Goal: Information Seeking & Learning: Learn about a topic

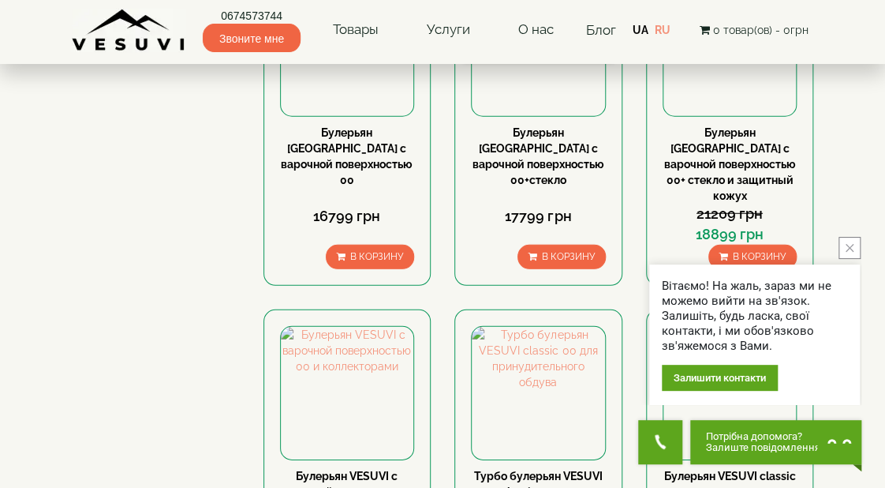
scroll to position [1657, 0]
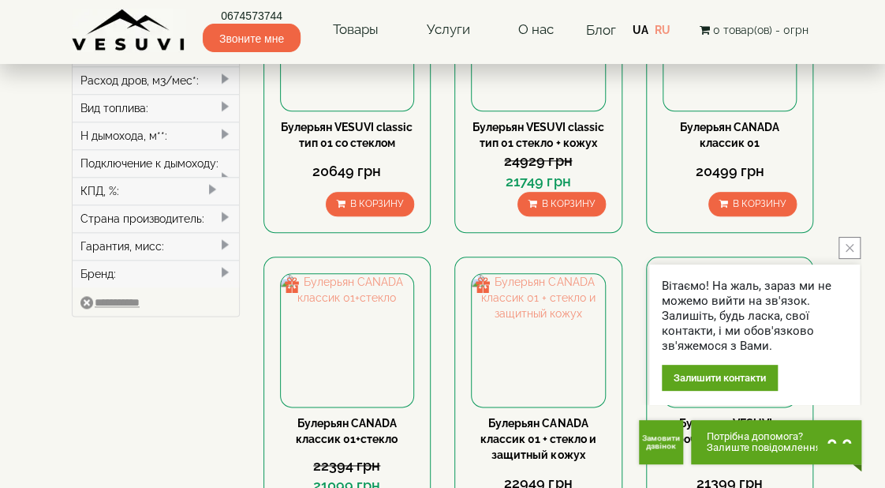
click at [851, 249] on icon "close button" at bounding box center [850, 248] width 8 height 8
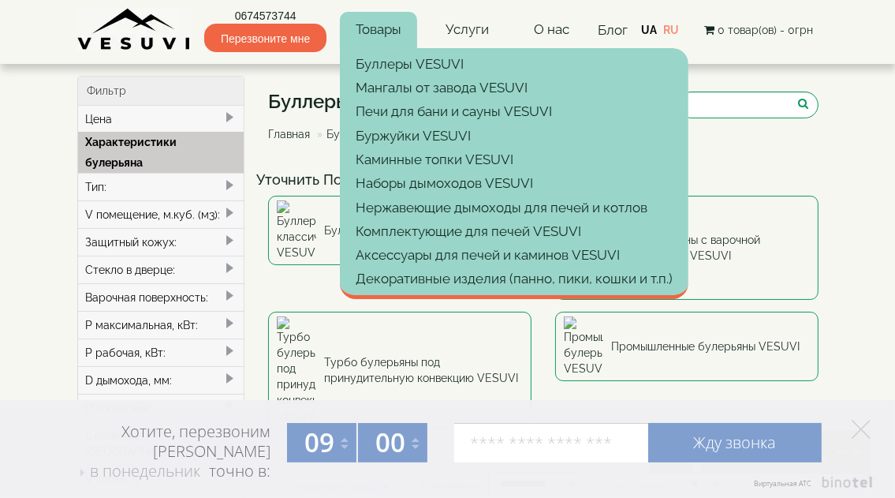
drag, startPoint x: 541, startPoint y: 119, endPoint x: 374, endPoint y: 28, distance: 190.3
click at [374, 28] on font "Товары" at bounding box center [379, 29] width 46 height 16
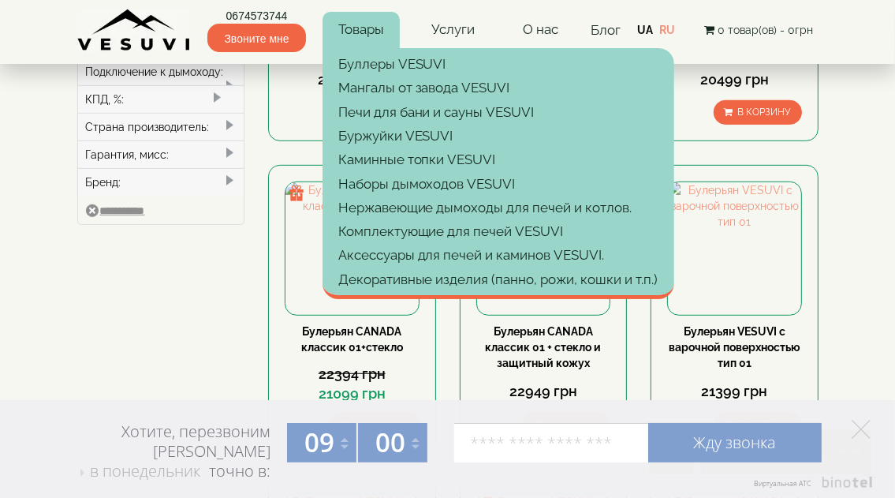
scroll to position [710, 0]
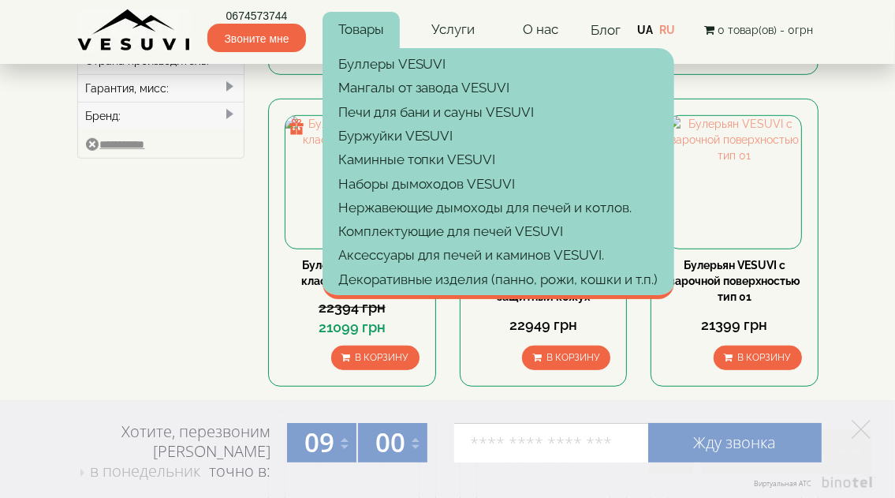
click at [196, 342] on div "Фильтр Цена грн ***** – грн ***** Характеристики булерьяна Тип: 10 00 (100-125 …" at bounding box center [447, 399] width 765 height 2066
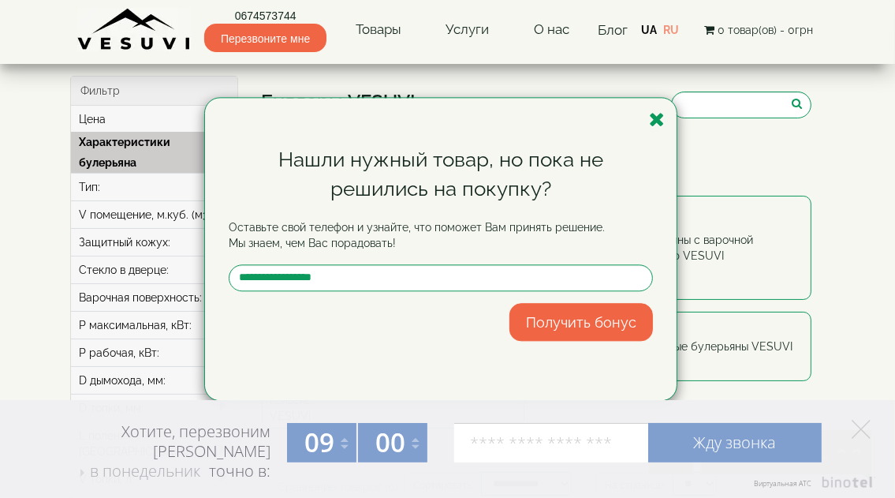
scroll to position [316, 0]
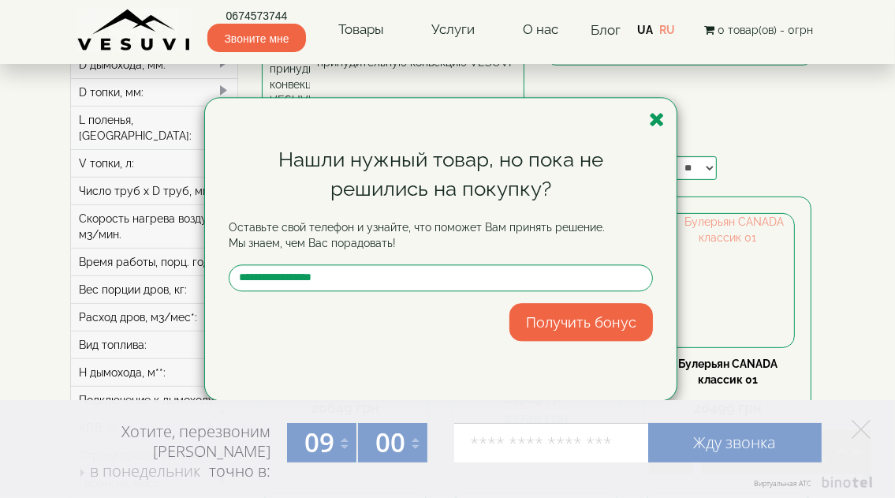
click at [849, 273] on div "Нашли нужный товар, но пока не решились на покупку? Оставьте свой телефон и узн…" at bounding box center [447, 249] width 895 height 498
click at [658, 115] on icon "button" at bounding box center [657, 120] width 16 height 20
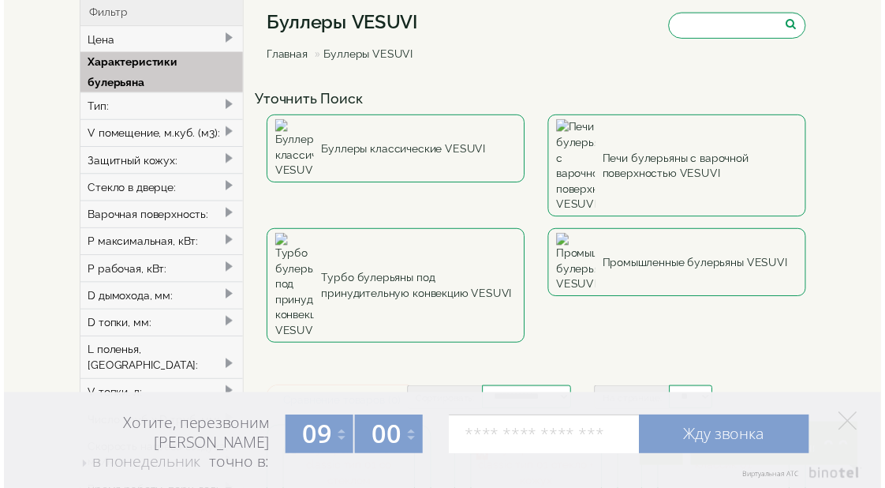
scroll to position [0, 0]
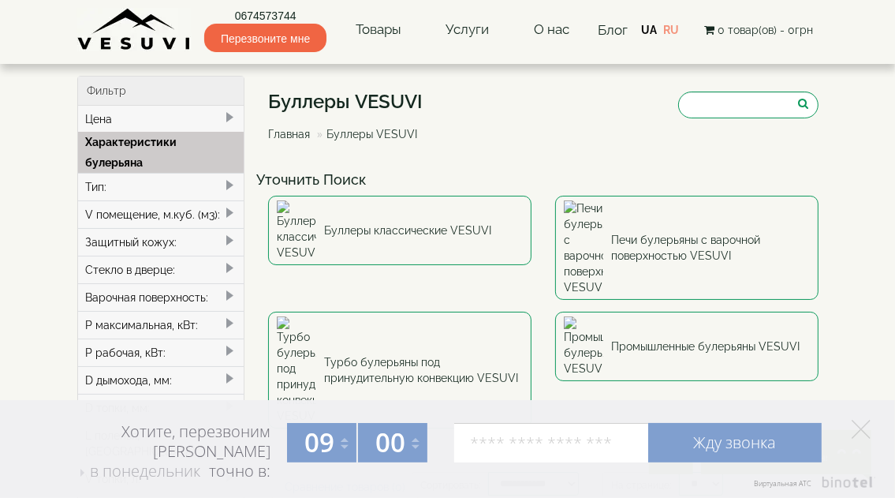
click at [538, 163] on div "Буллеры VESUVI Главная Буллеры VESUVI" at bounding box center [543, 120] width 551 height 88
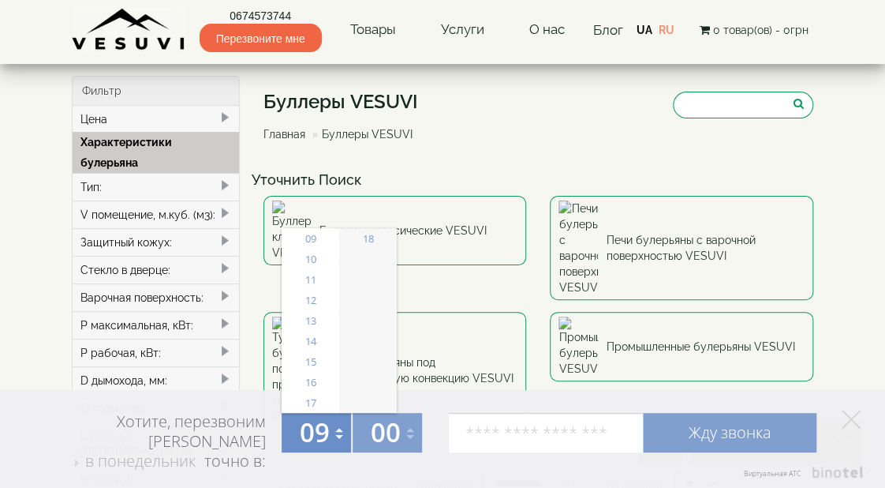
scroll to position [158, 0]
